Goal: Navigation & Orientation: Find specific page/section

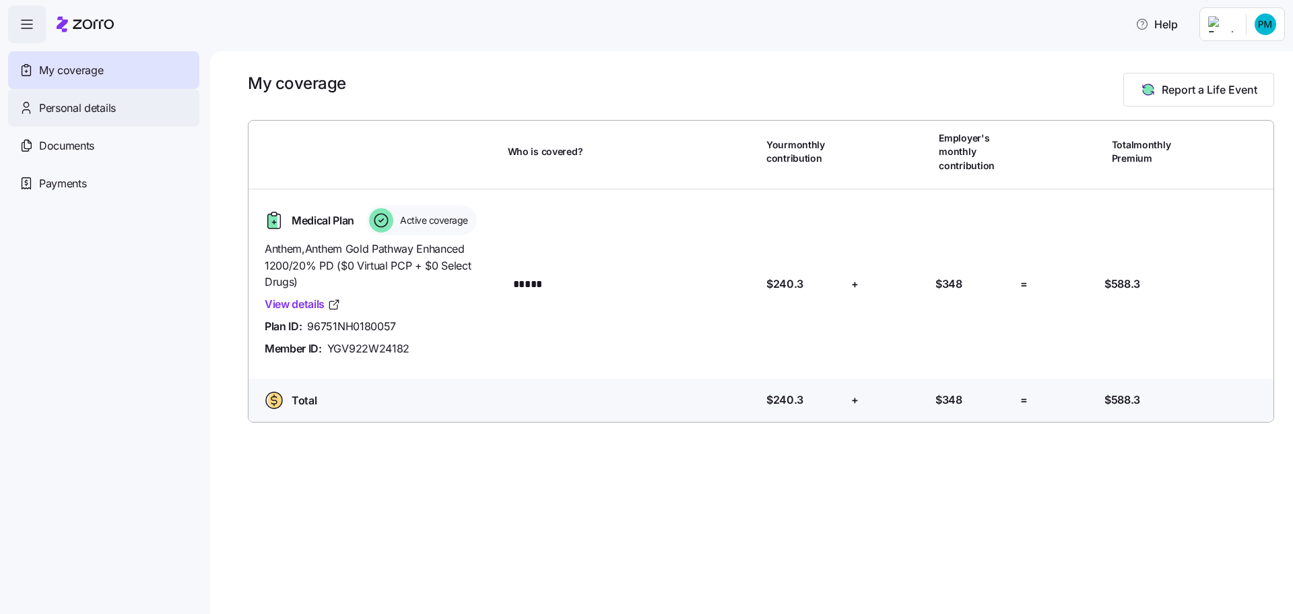
click at [80, 106] on span "Personal details" at bounding box center [77, 108] width 77 height 17
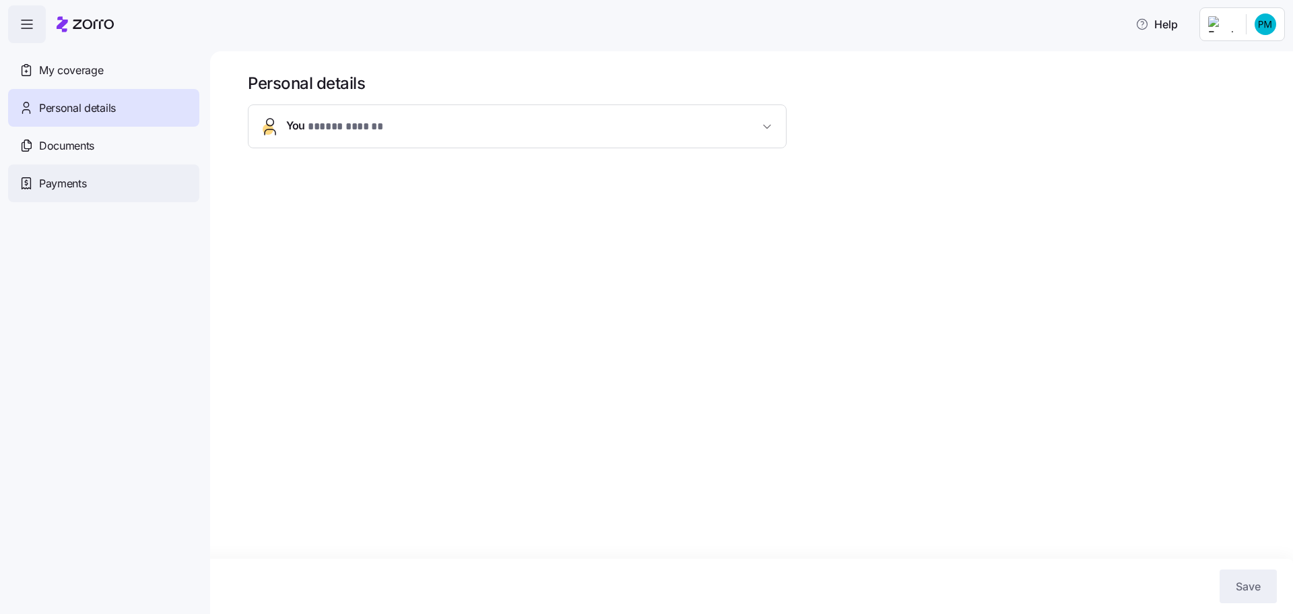
click at [78, 185] on span "Payments" at bounding box center [62, 183] width 47 height 17
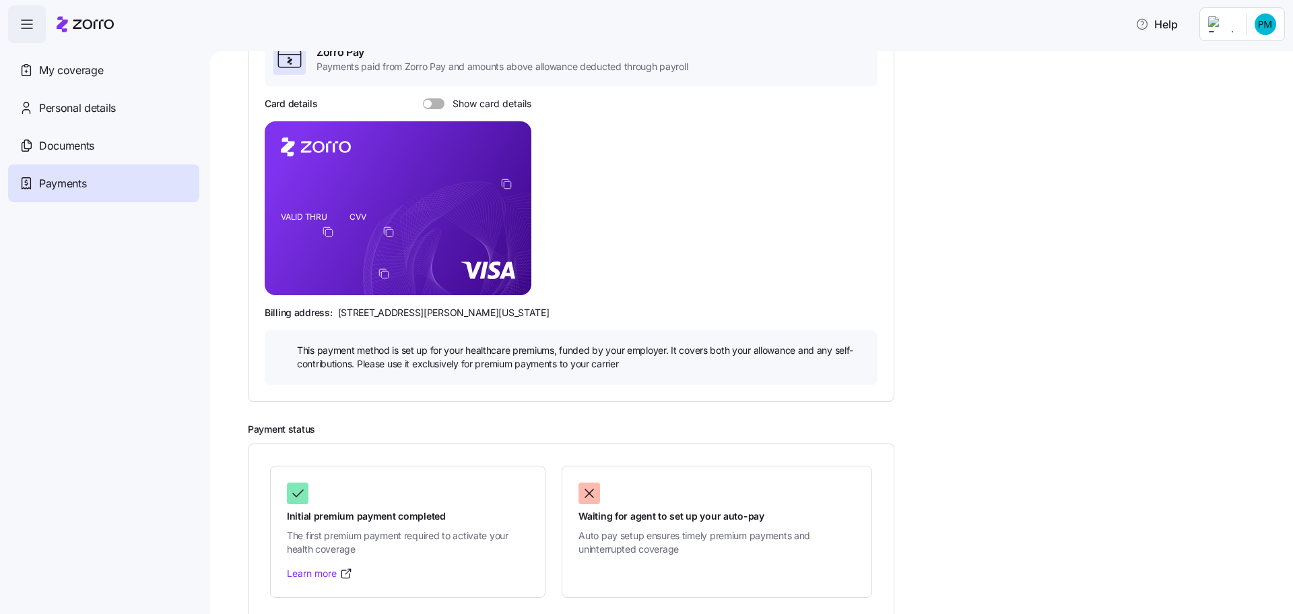
scroll to position [147, 0]
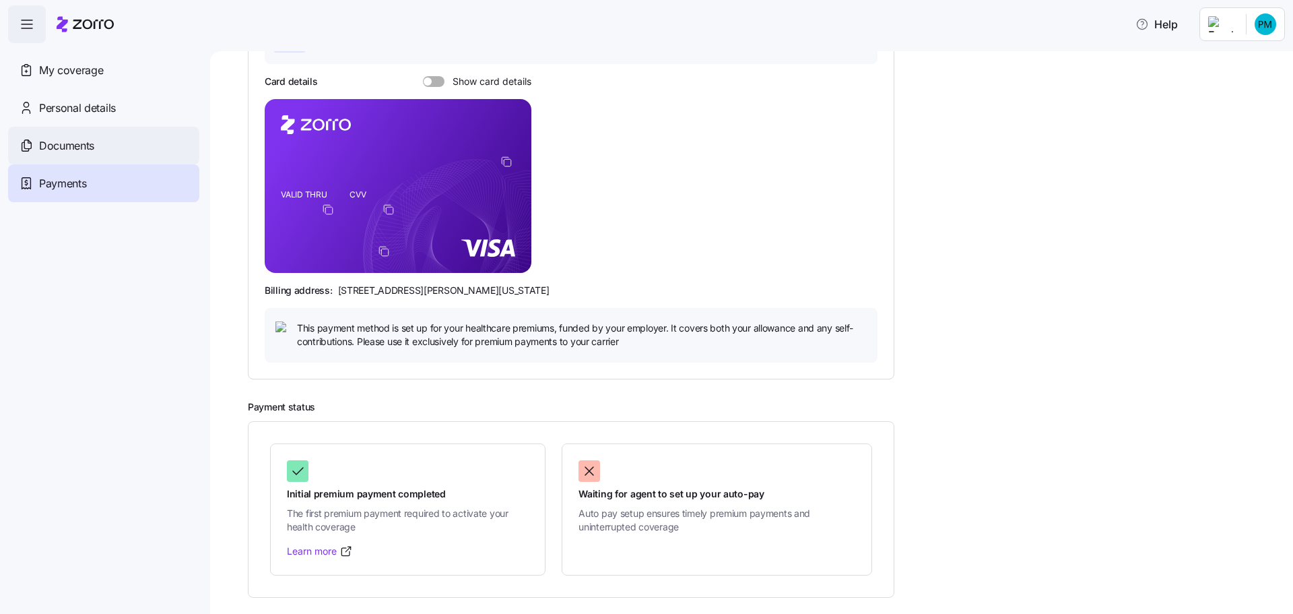
click at [88, 148] on span "Documents" at bounding box center [66, 145] width 55 height 17
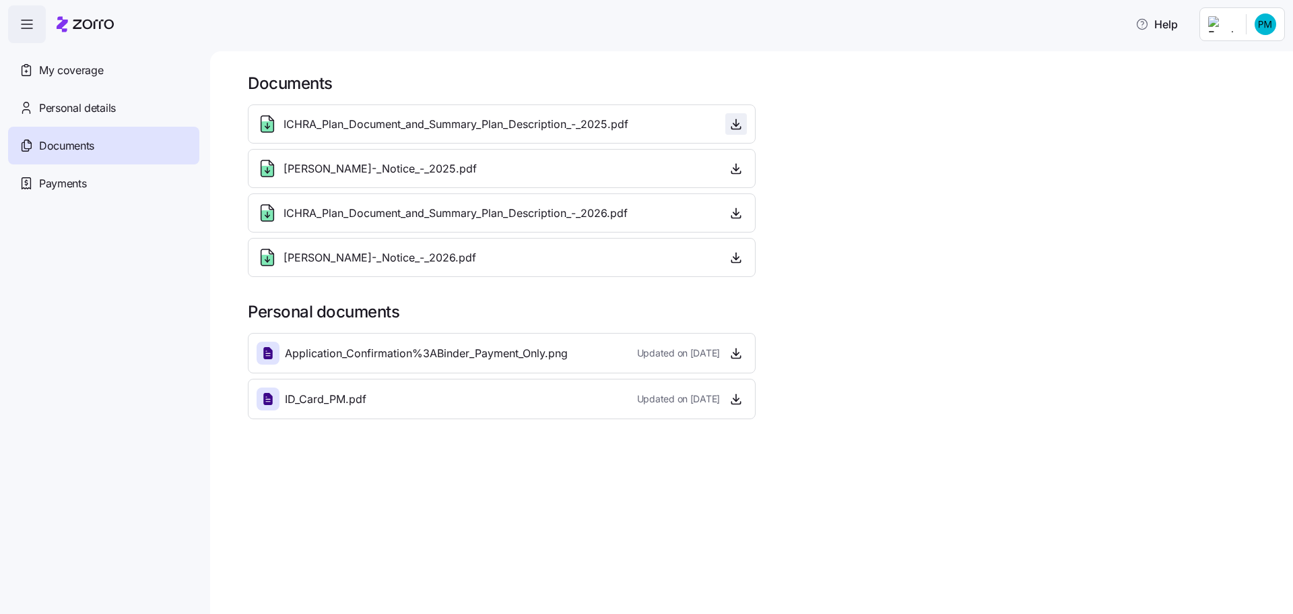
click at [733, 125] on icon "button" at bounding box center [736, 123] width 13 height 13
click at [734, 212] on icon "button" at bounding box center [736, 212] width 13 height 13
click at [735, 165] on icon "button" at bounding box center [736, 168] width 13 height 13
click at [104, 106] on span "Personal details" at bounding box center [77, 108] width 77 height 17
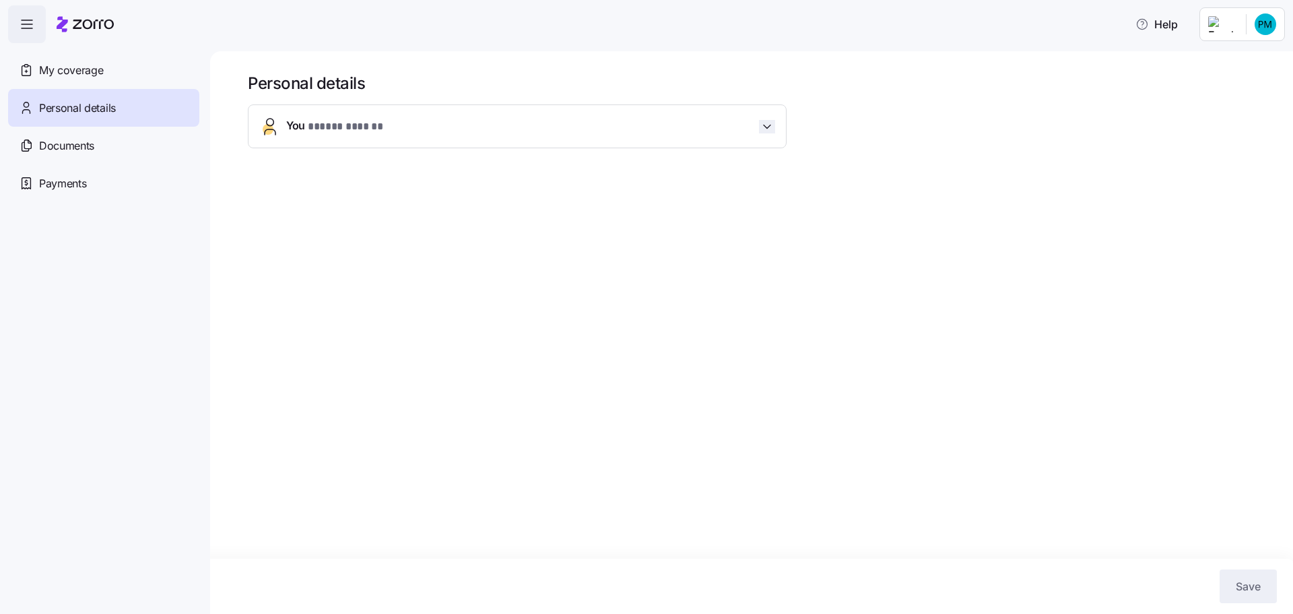
click at [761, 125] on icon "button" at bounding box center [767, 126] width 13 height 13
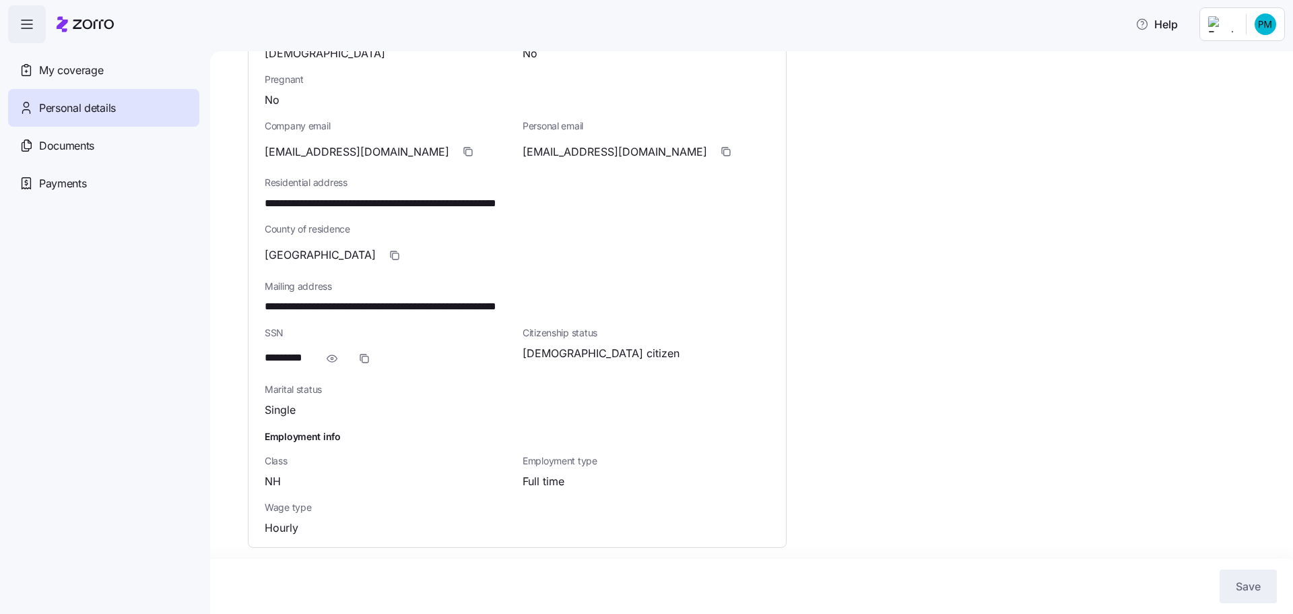
scroll to position [276, 0]
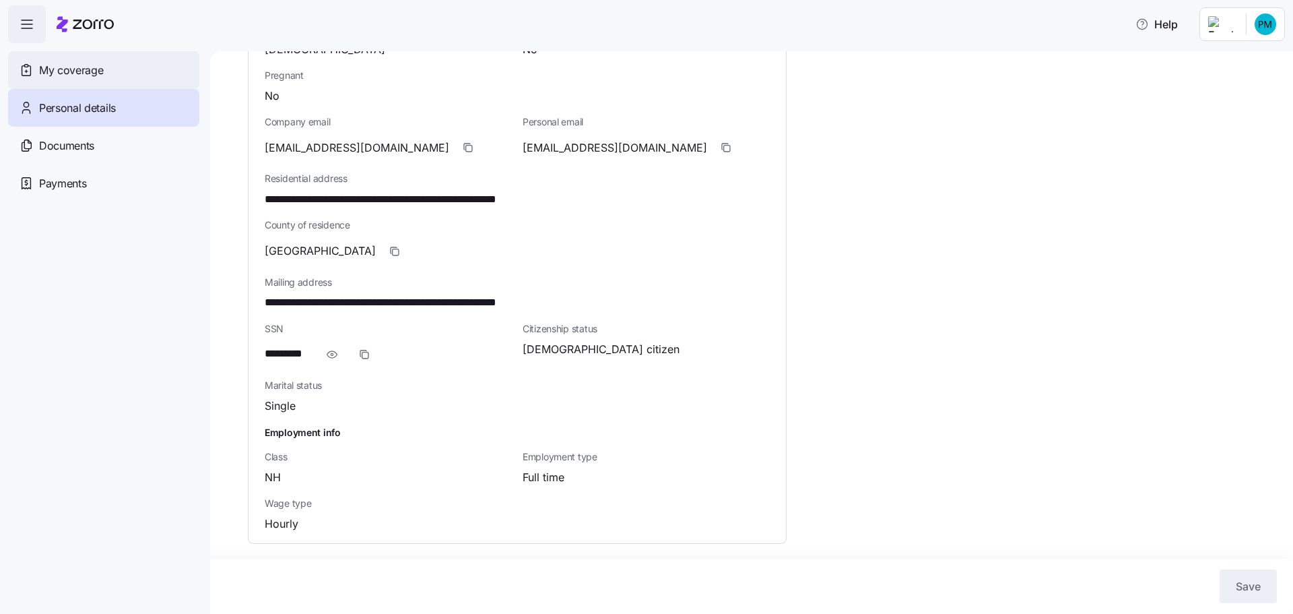
click at [73, 73] on span "My coverage" at bounding box center [71, 70] width 64 height 17
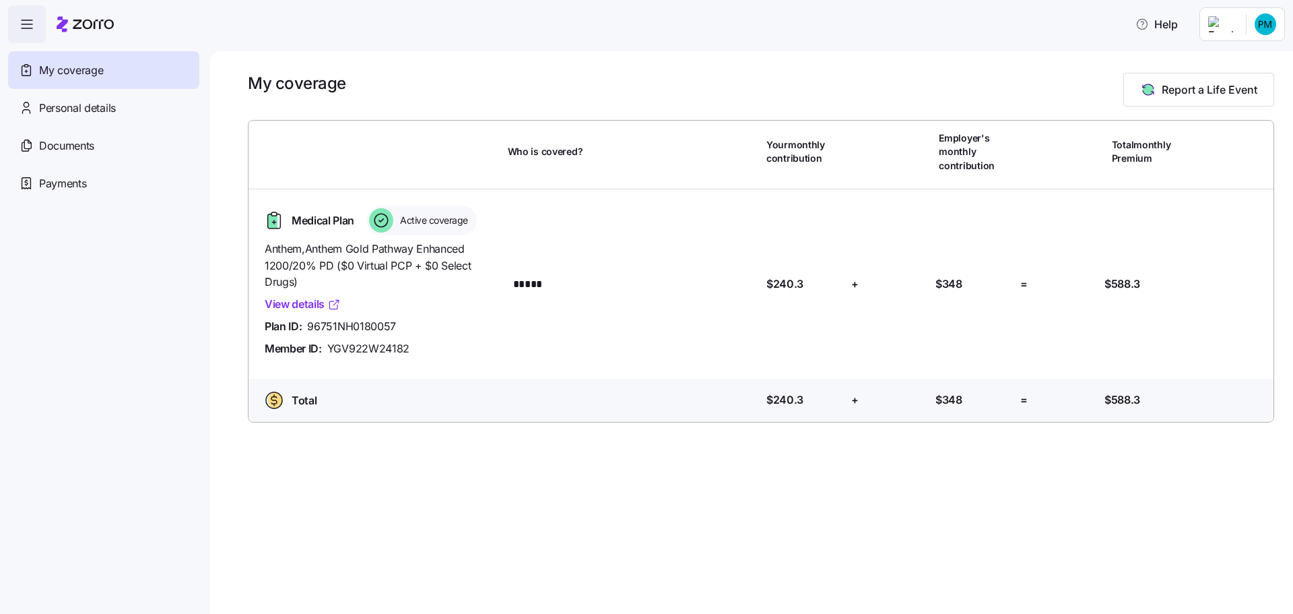
click at [301, 297] on link "View details" at bounding box center [303, 304] width 76 height 17
